Goal: Obtain resource: Download file/media

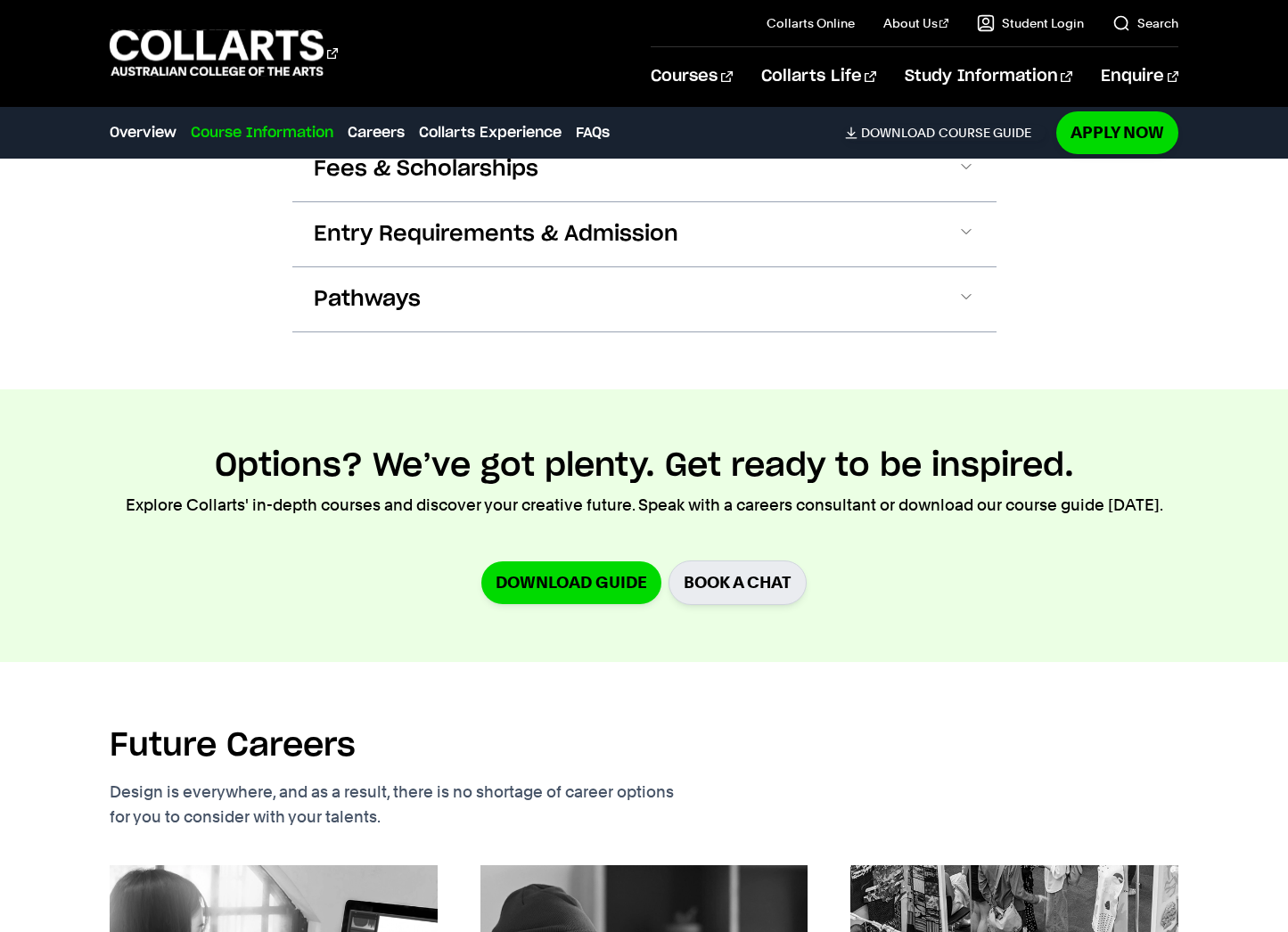
scroll to position [2202, 0]
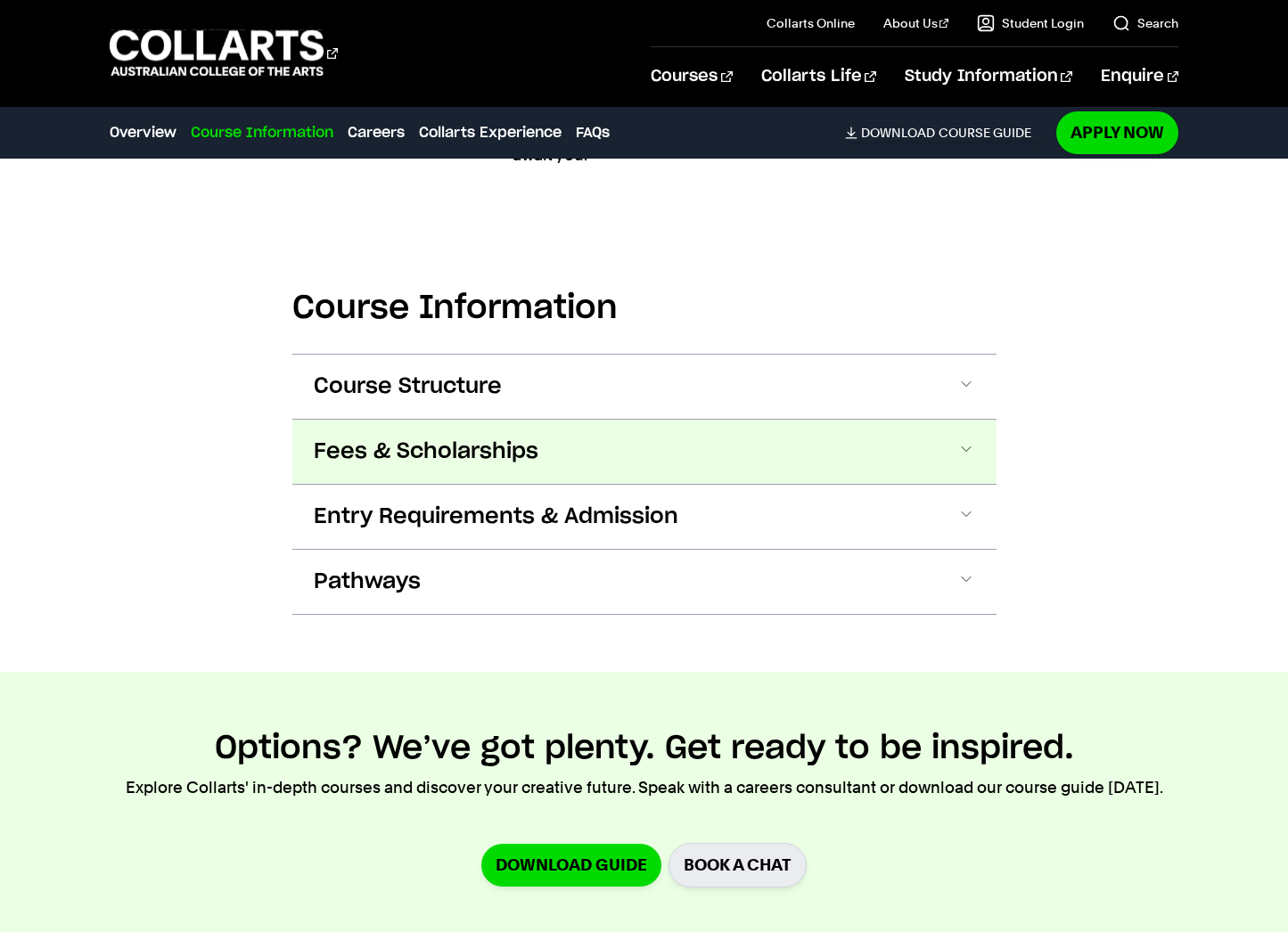
click at [353, 457] on span "Fees & Scholarships" at bounding box center [426, 452] width 225 height 28
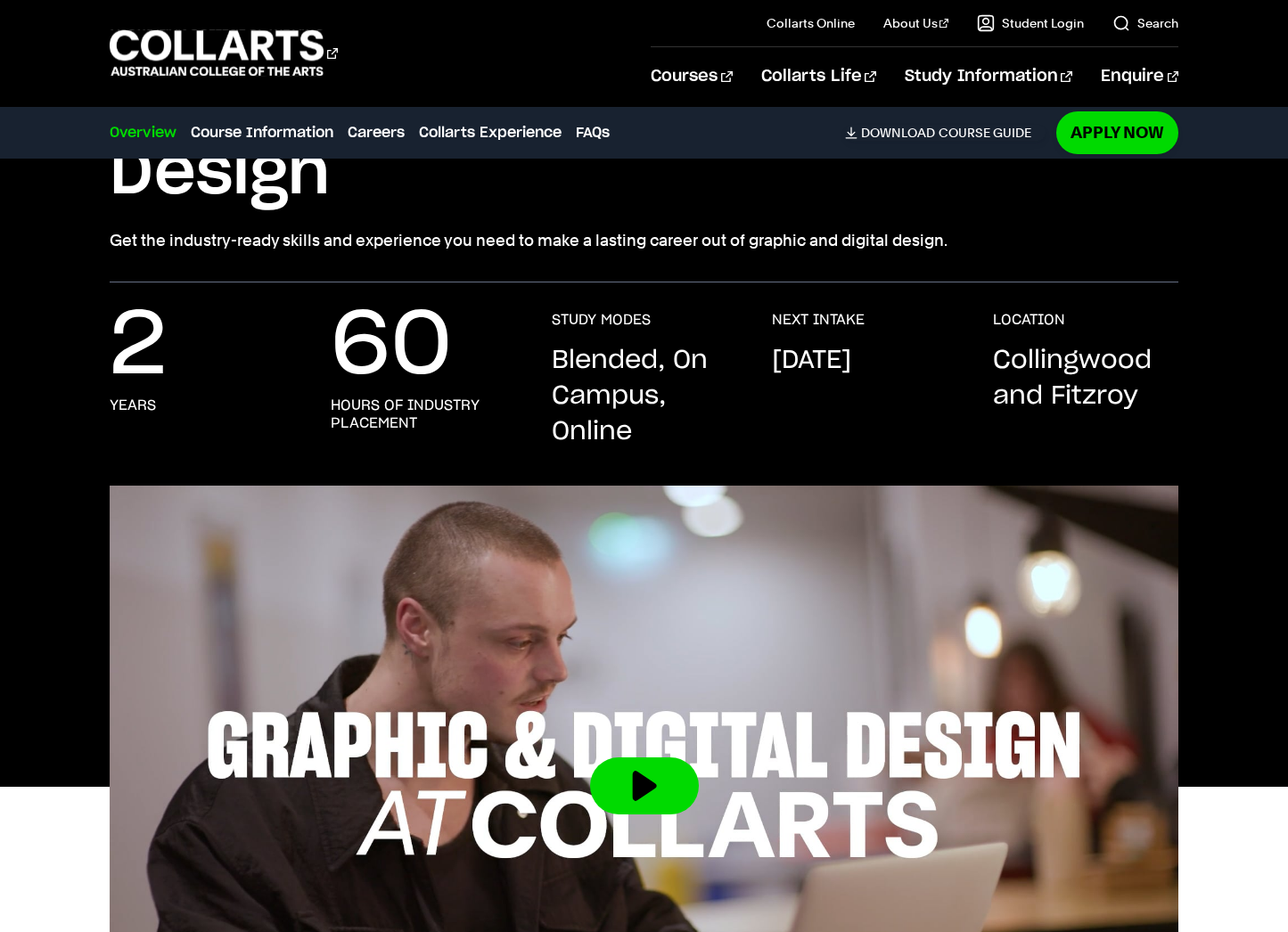
scroll to position [22, 0]
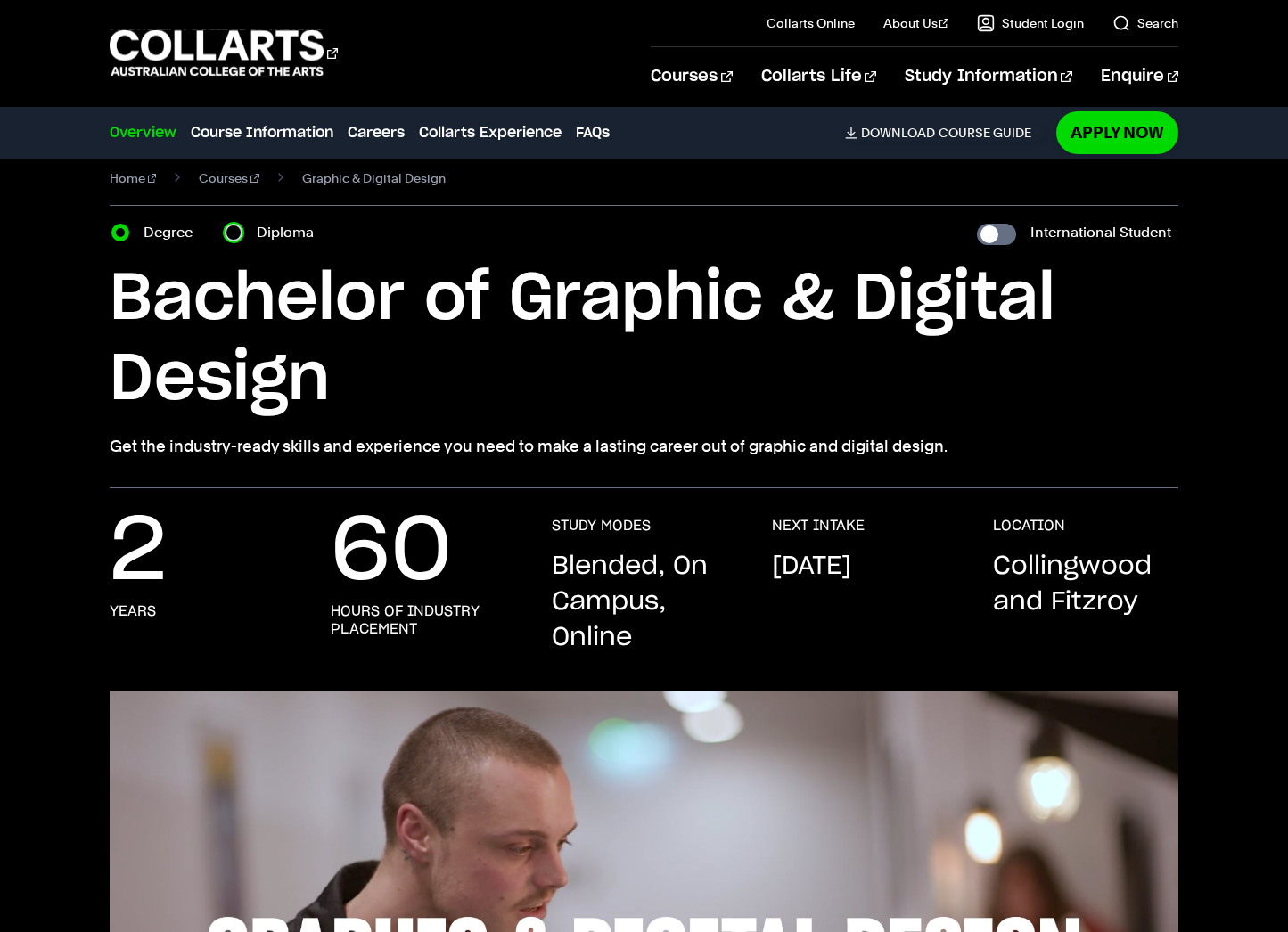
click at [233, 232] on input "Diploma" at bounding box center [233, 232] width 18 height 18
radio input "true"
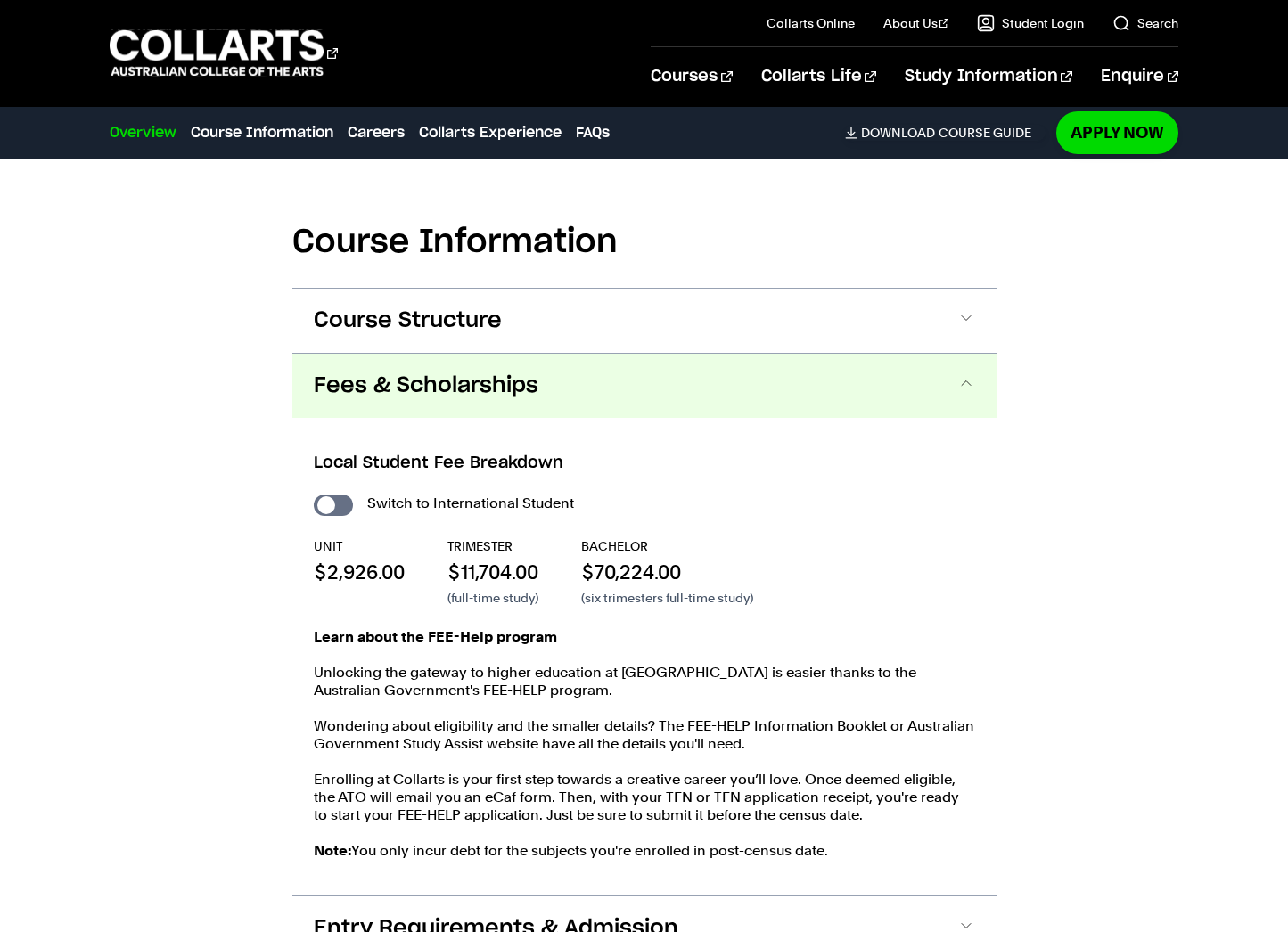
scroll to position [1178, 0]
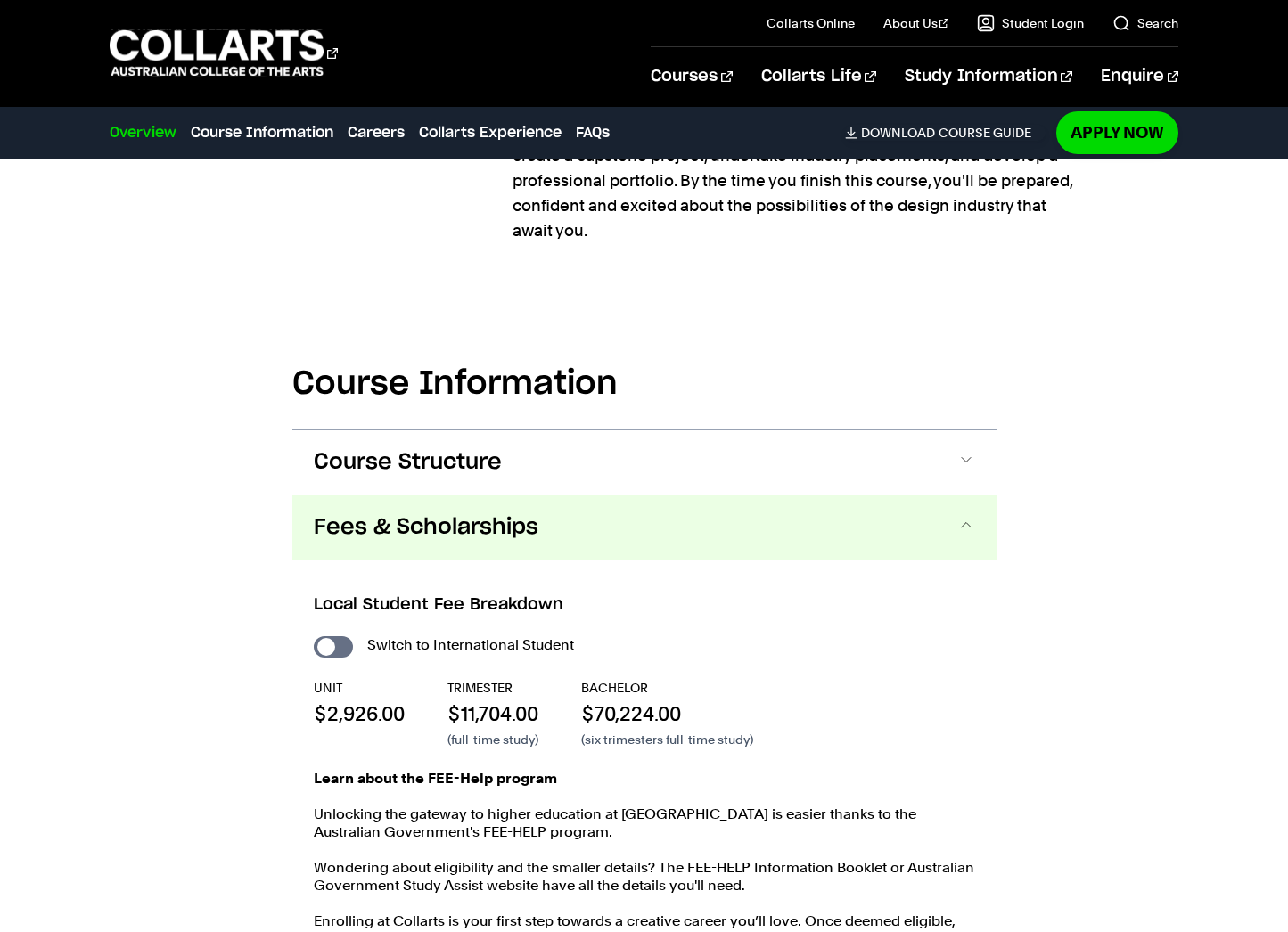
scroll to position [1937, 0]
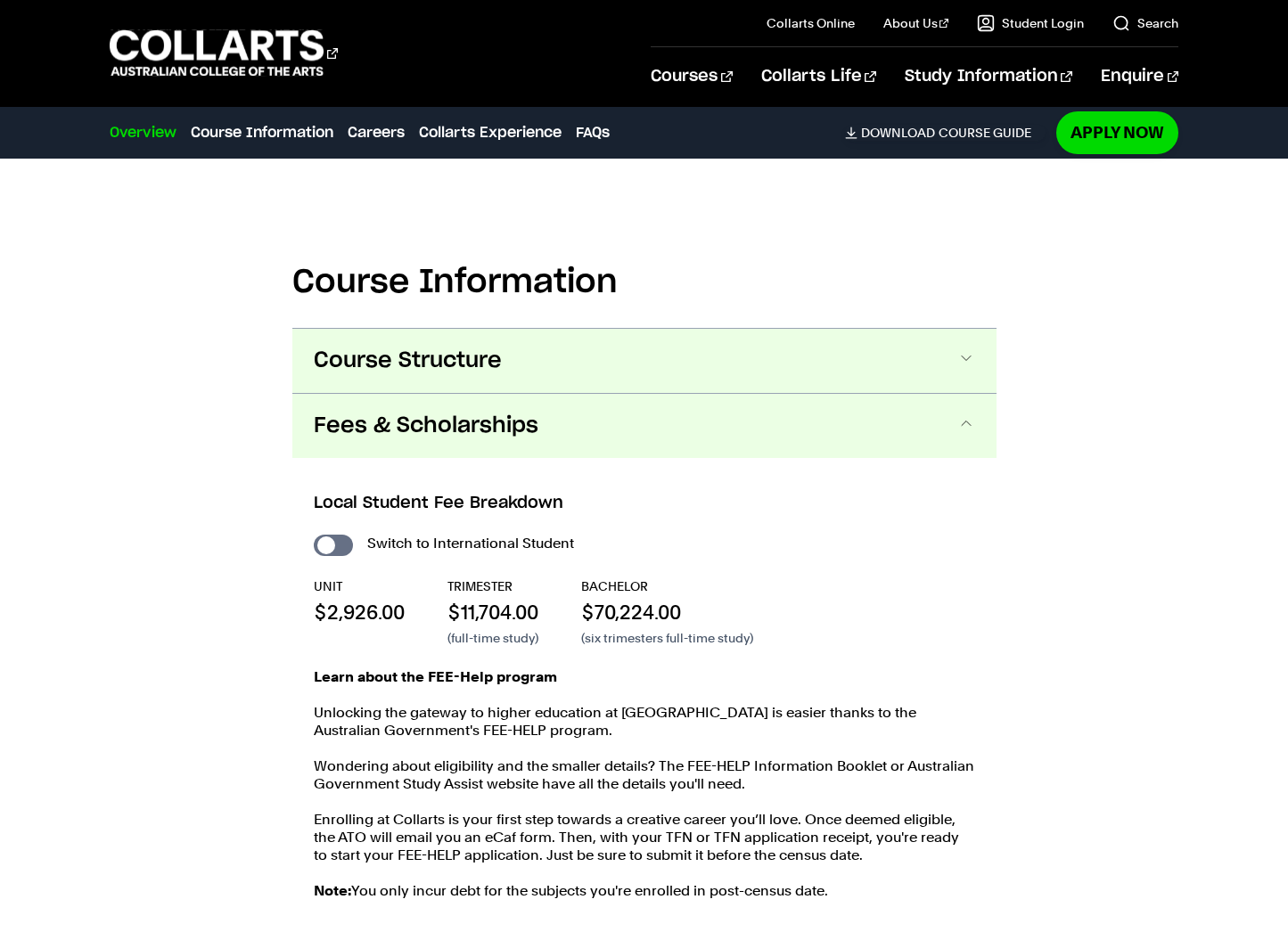
click at [0, 0] on span "Course Structure" at bounding box center [0, 0] width 0 height 0
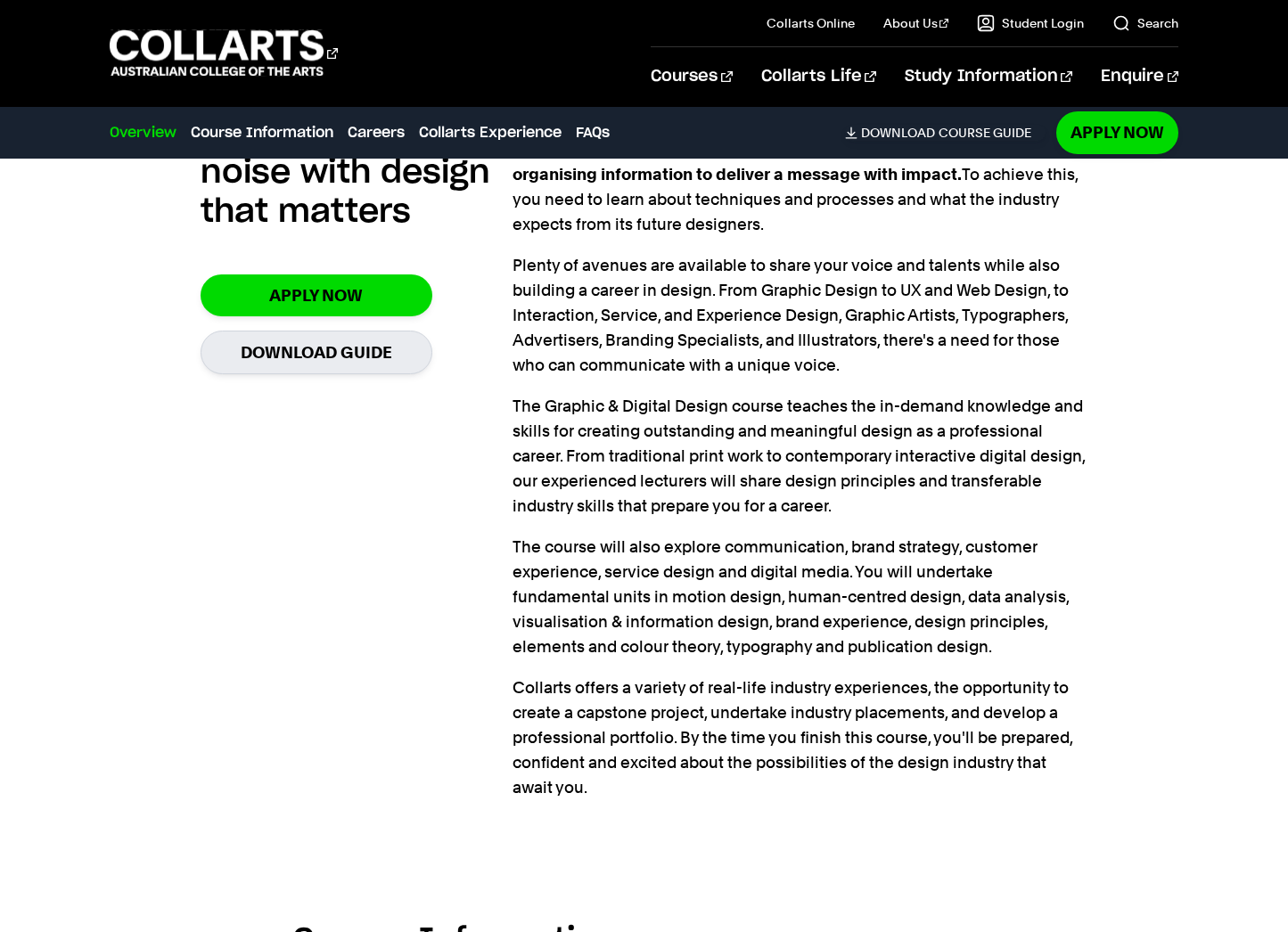
scroll to position [1278, 0]
click at [309, 133] on link "Course Information" at bounding box center [261, 132] width 142 height 22
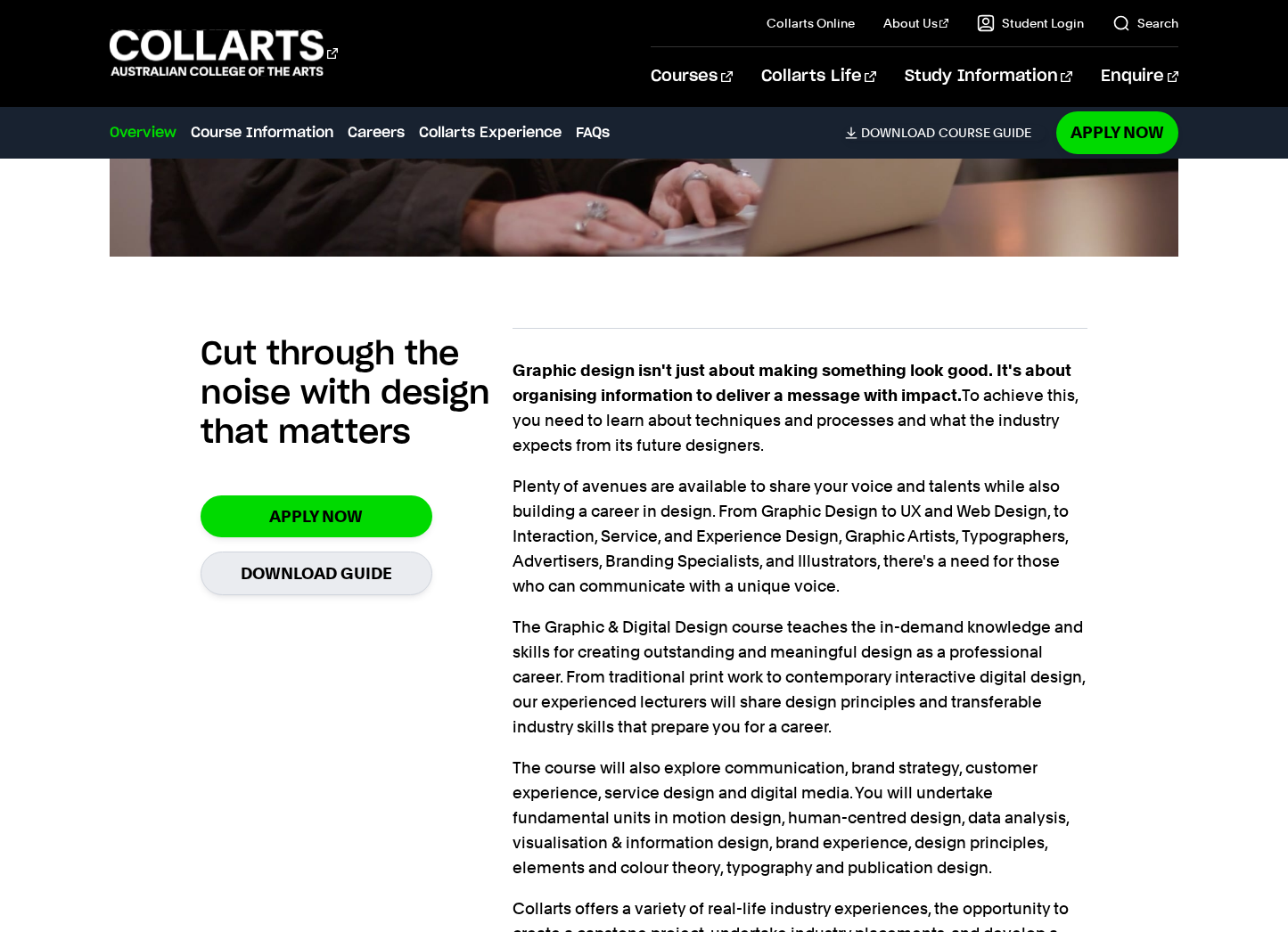
scroll to position [1056, 0]
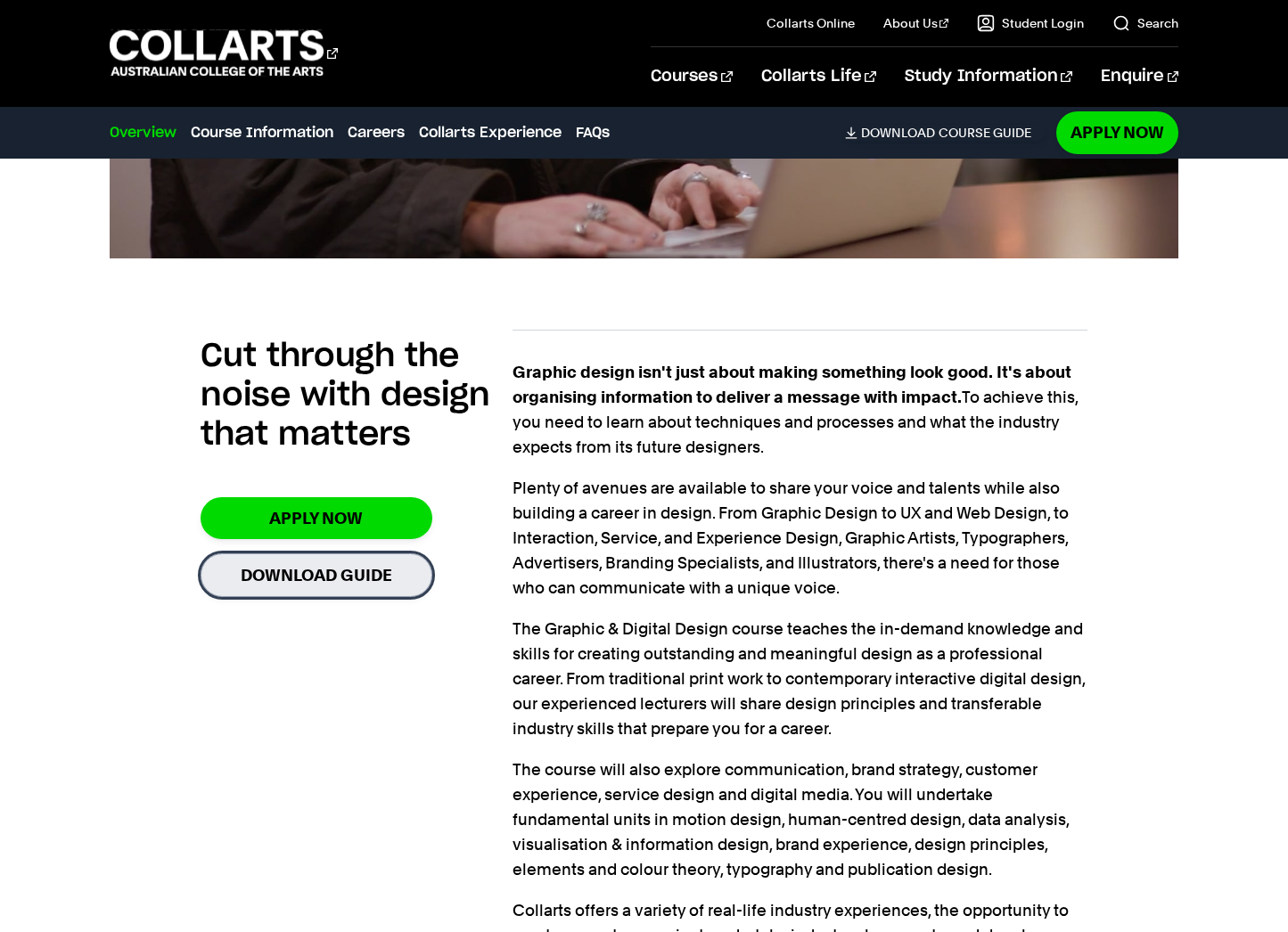
click at [299, 568] on link "Download Guide" at bounding box center [316, 574] width 232 height 43
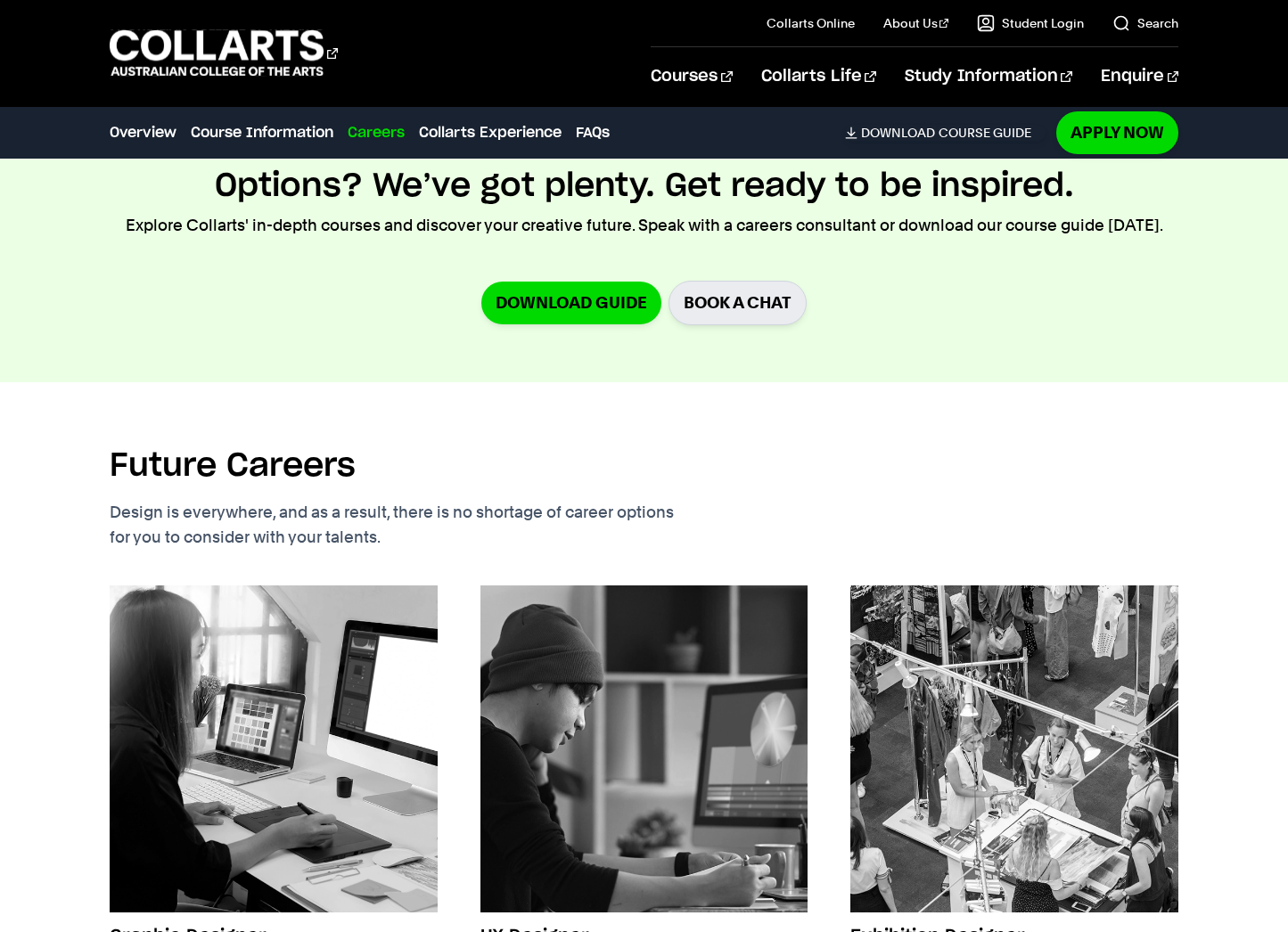
scroll to position [3745, 0]
